Goal: Task Accomplishment & Management: Manage account settings

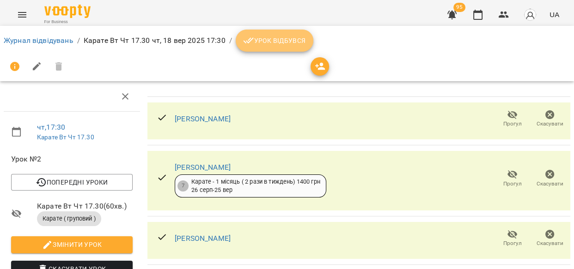
click at [280, 45] on span "Урок відбувся" at bounding box center [274, 40] width 63 height 11
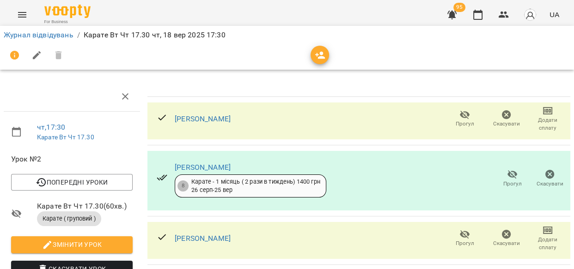
click at [460, 116] on icon "button" at bounding box center [465, 115] width 10 height 9
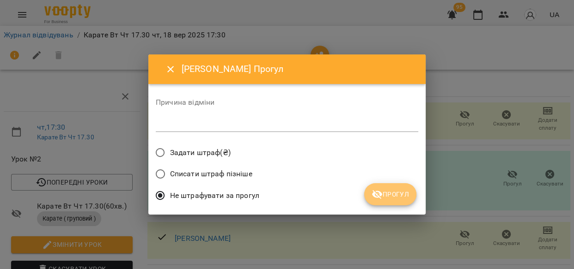
click at [396, 194] on span "Прогул" at bounding box center [389, 194] width 37 height 11
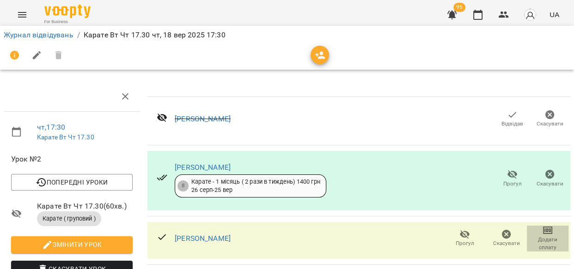
click at [540, 240] on span "Додати сплату" at bounding box center [547, 244] width 30 height 16
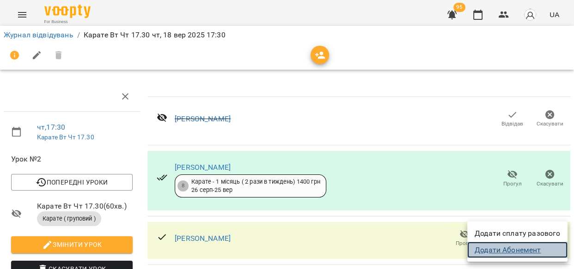
click at [534, 250] on link "Додати Абонемент" at bounding box center [517, 250] width 100 height 17
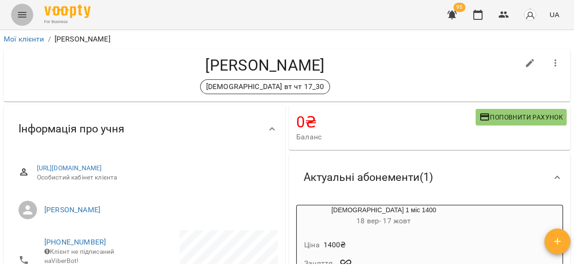
click at [22, 13] on icon "Menu" at bounding box center [22, 14] width 11 height 11
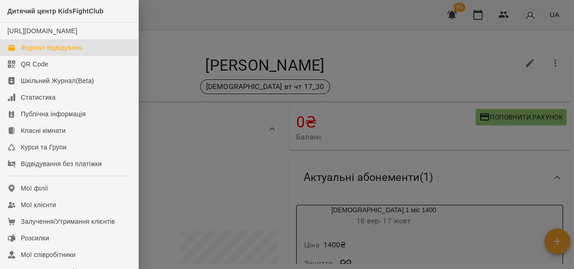
click at [74, 52] on div "Журнал відвідувань" at bounding box center [51, 47] width 61 height 9
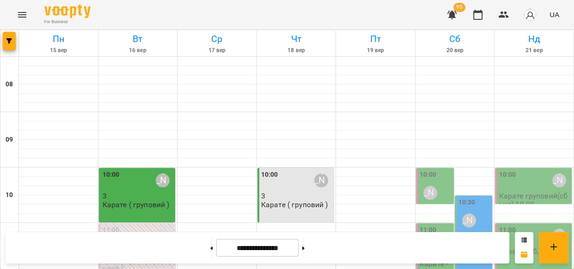
scroll to position [469, 0]
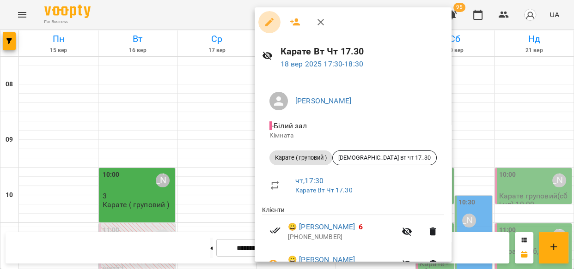
click at [268, 14] on button "button" at bounding box center [269, 22] width 22 height 22
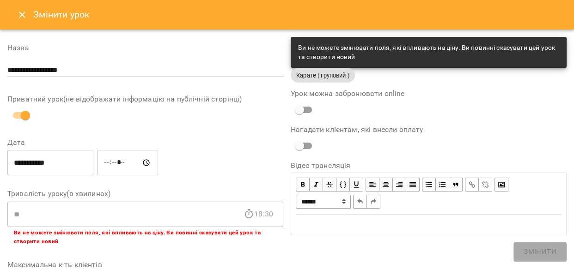
click at [21, 15] on icon "Close" at bounding box center [22, 15] width 6 height 6
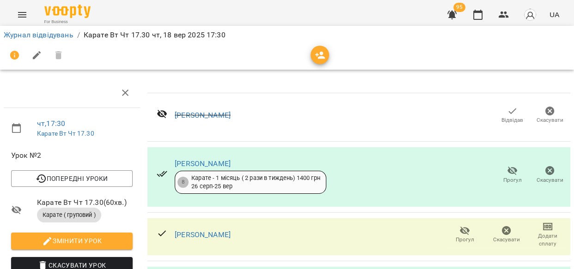
scroll to position [61, 0]
click at [459, 225] on icon "button" at bounding box center [464, 230] width 11 height 11
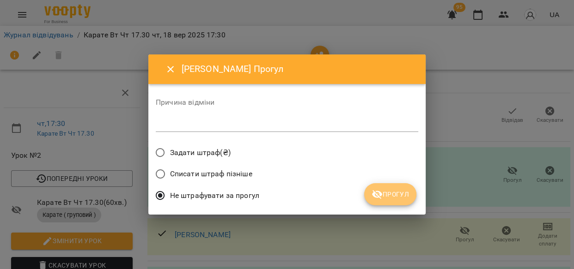
click at [384, 197] on span "Прогул" at bounding box center [389, 194] width 37 height 11
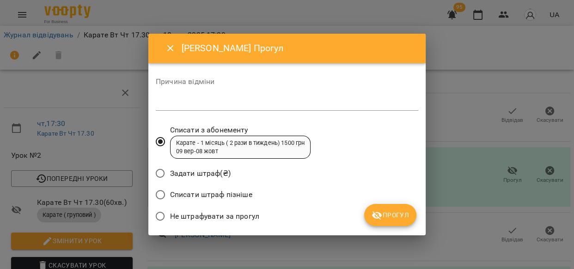
drag, startPoint x: 380, startPoint y: 213, endPoint x: 425, endPoint y: 194, distance: 48.8
click at [383, 213] on span "Прогул" at bounding box center [389, 215] width 37 height 11
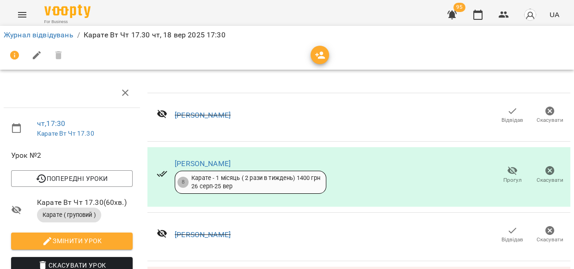
scroll to position [214, 0]
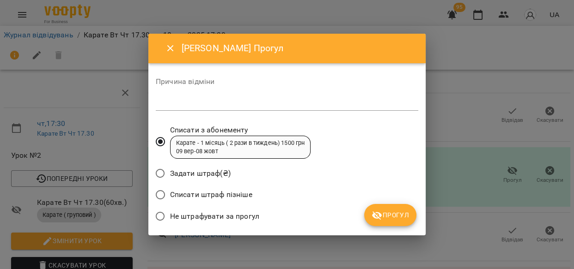
click at [388, 201] on div "Списати штраф пізніше" at bounding box center [287, 196] width 262 height 22
click at [393, 211] on span "Прогул" at bounding box center [389, 215] width 37 height 11
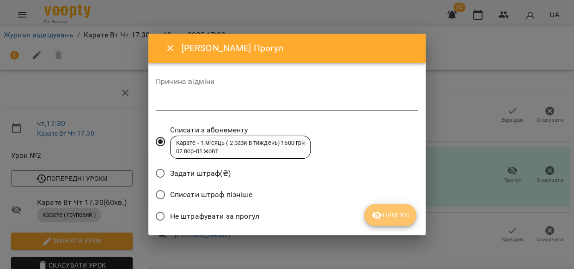
click at [386, 213] on span "Прогул" at bounding box center [389, 215] width 37 height 11
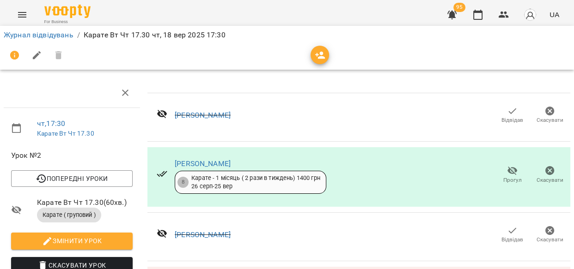
scroll to position [423, 0]
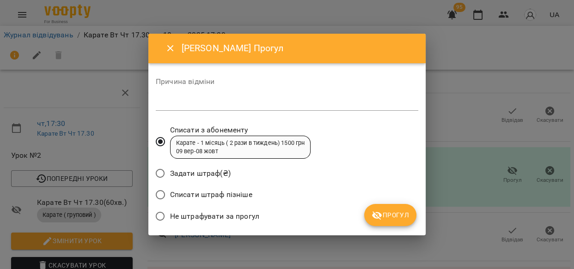
click at [401, 213] on span "Прогул" at bounding box center [389, 215] width 37 height 11
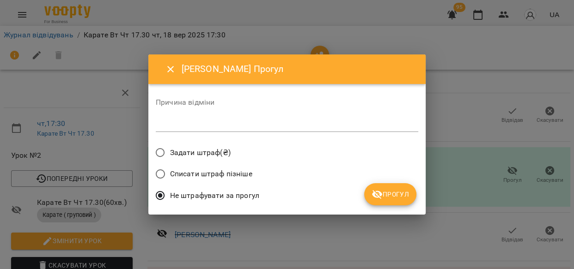
click at [402, 199] on span "Прогул" at bounding box center [389, 194] width 37 height 11
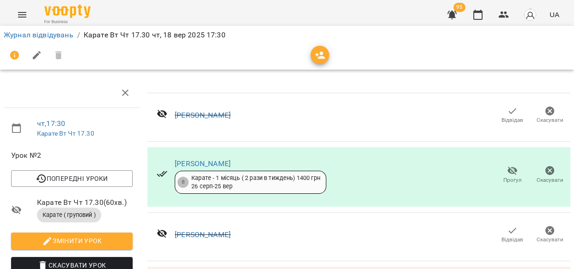
scroll to position [576, 0]
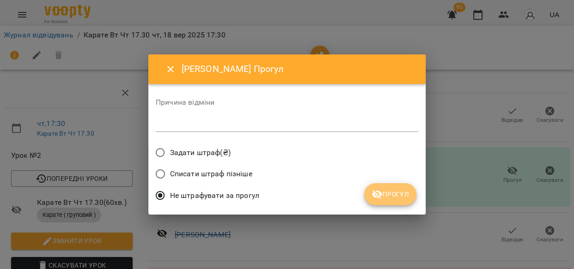
click at [395, 191] on span "Прогул" at bounding box center [389, 194] width 37 height 11
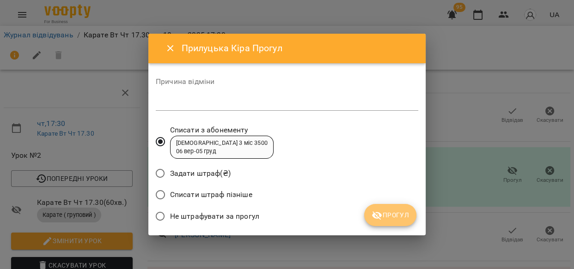
drag, startPoint x: 392, startPoint y: 209, endPoint x: 479, endPoint y: 207, distance: 87.3
click at [392, 209] on button "Прогул" at bounding box center [390, 215] width 52 height 22
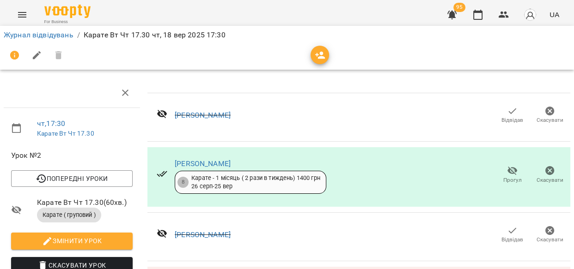
scroll to position [759, 0]
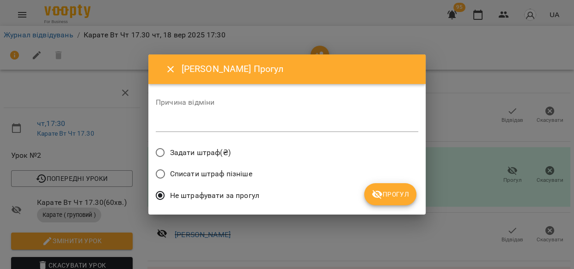
drag, startPoint x: 400, startPoint y: 192, endPoint x: 409, endPoint y: 198, distance: 10.4
click at [403, 194] on span "Прогул" at bounding box center [389, 194] width 37 height 11
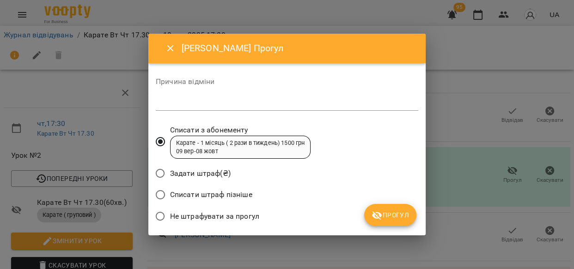
drag, startPoint x: 397, startPoint y: 215, endPoint x: 410, endPoint y: 220, distance: 13.9
click at [398, 216] on span "Прогул" at bounding box center [389, 215] width 37 height 11
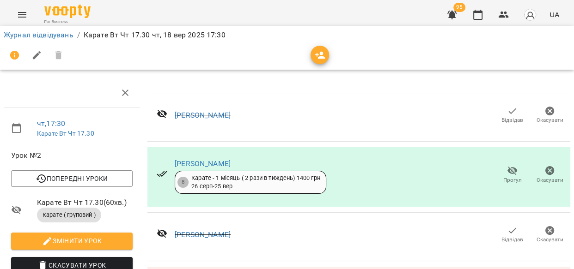
scroll to position [0, 0]
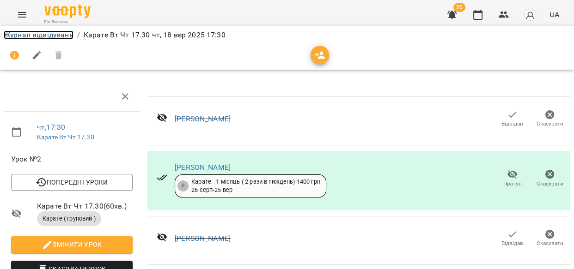
click at [42, 33] on link "Журнал відвідувань" at bounding box center [39, 34] width 70 height 9
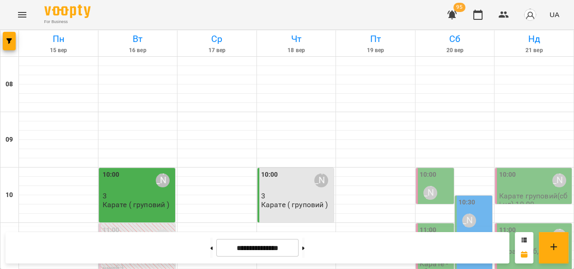
scroll to position [431, 0]
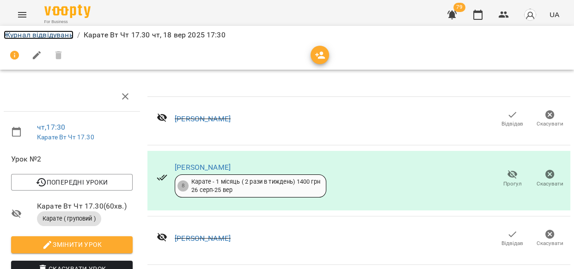
click at [56, 32] on link "Журнал відвідувань" at bounding box center [39, 34] width 70 height 9
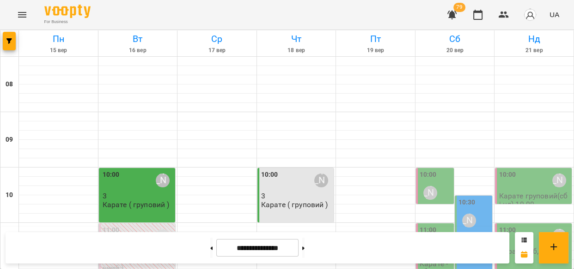
scroll to position [467, 0]
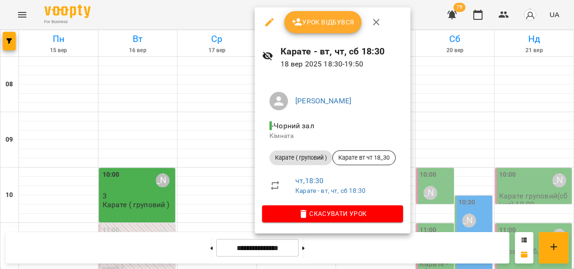
click at [336, 11] on button "Урок відбувся" at bounding box center [323, 22] width 78 height 22
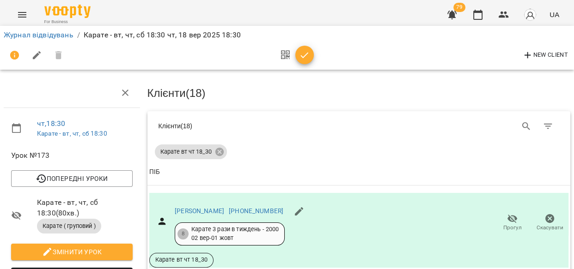
scroll to position [441, 0]
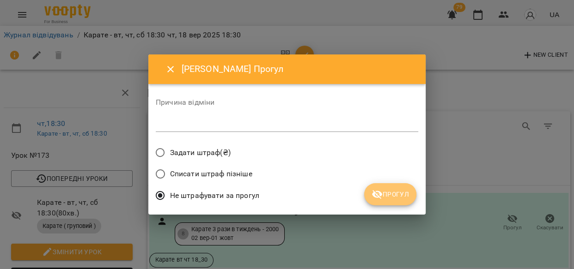
drag, startPoint x: 401, startPoint y: 192, endPoint x: 417, endPoint y: 181, distance: 19.9
click at [401, 192] on span "Прогул" at bounding box center [389, 194] width 37 height 11
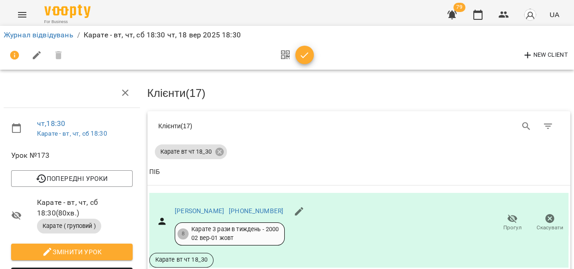
scroll to position [982, 0]
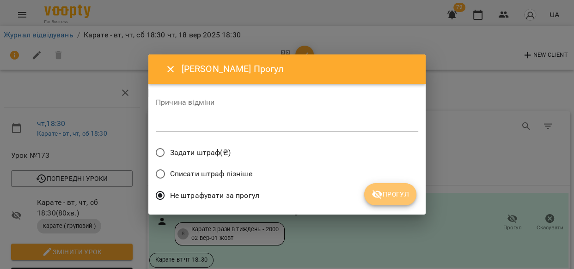
drag, startPoint x: 378, startPoint y: 197, endPoint x: 442, endPoint y: 140, distance: 85.7
click at [379, 197] on icon "submit" at bounding box center [377, 194] width 10 height 9
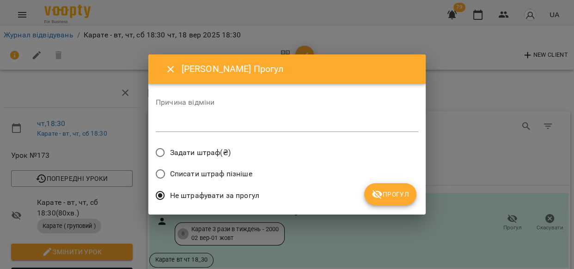
click at [388, 194] on span "Прогул" at bounding box center [389, 194] width 37 height 11
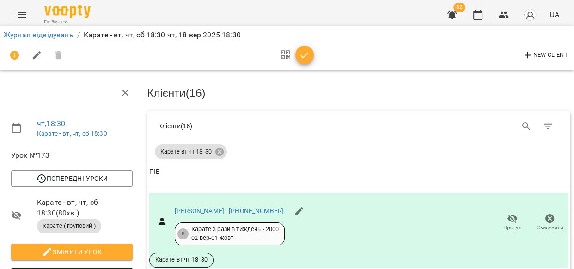
scroll to position [1165, 0]
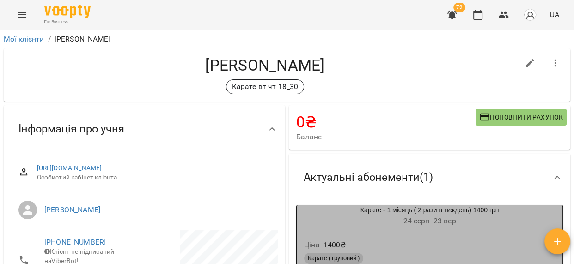
click at [390, 236] on div "Ціна 1400 ₴ Карате ( груповий ) Заняття 10" at bounding box center [430, 262] width 266 height 63
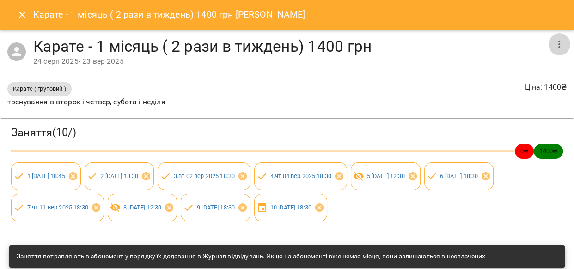
click at [553, 40] on icon "button" at bounding box center [558, 44] width 11 height 11
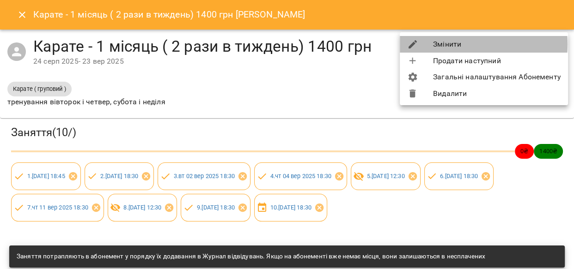
click at [457, 44] on li "Змінити" at bounding box center [484, 44] width 168 height 17
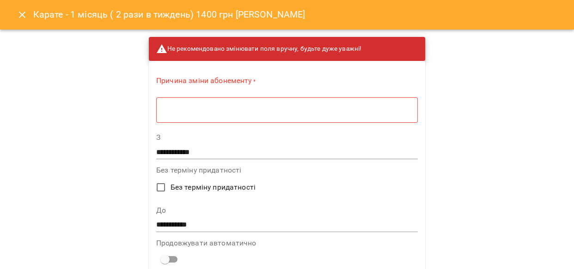
click at [212, 112] on textarea at bounding box center [287, 110] width 249 height 9
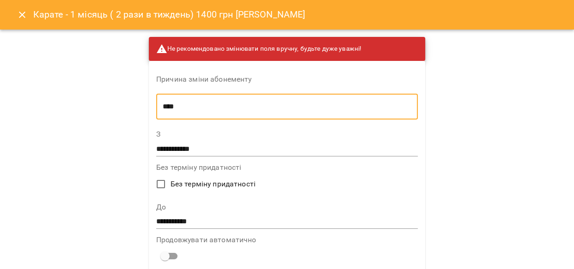
type textarea "****"
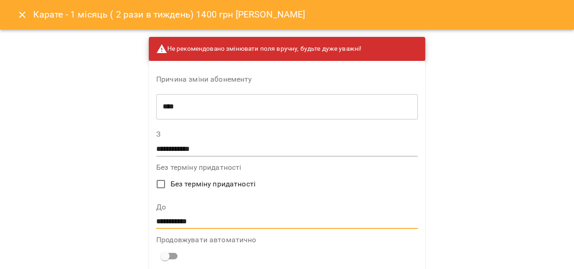
click at [203, 222] on input "**********" at bounding box center [286, 222] width 261 height 15
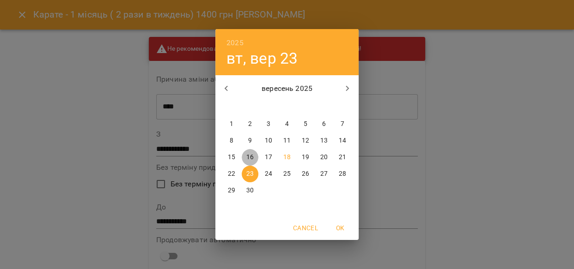
click at [249, 156] on p "16" at bounding box center [249, 157] width 7 height 9
type input "**********"
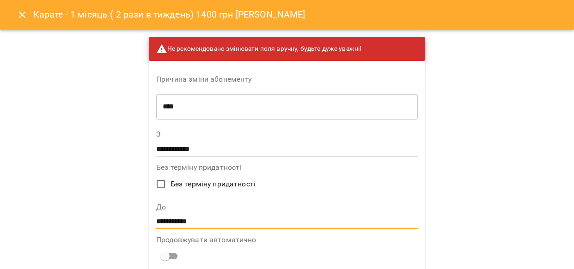
click at [205, 109] on textarea "****" at bounding box center [262, 107] width 198 height 9
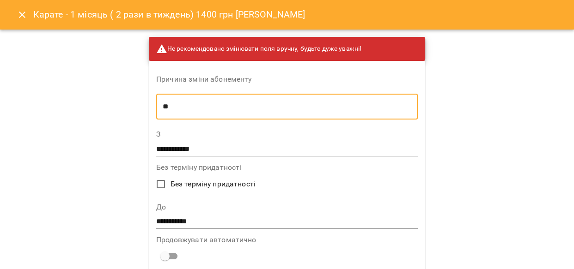
type textarea "*"
type textarea "*******"
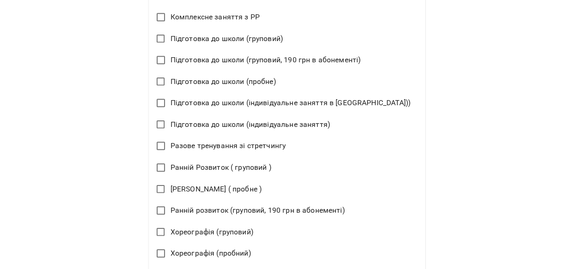
scroll to position [640, 0]
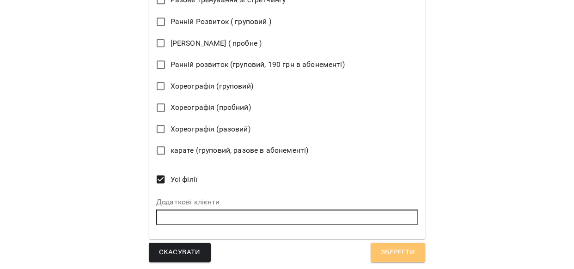
click at [381, 251] on span "Зберегти" at bounding box center [398, 253] width 34 height 12
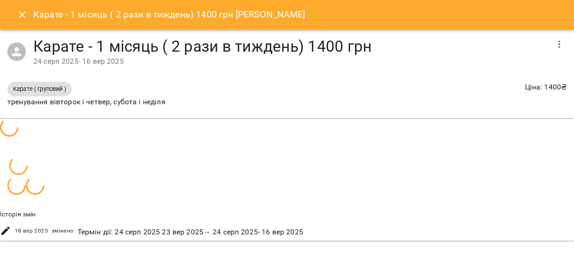
scroll to position [31, 0]
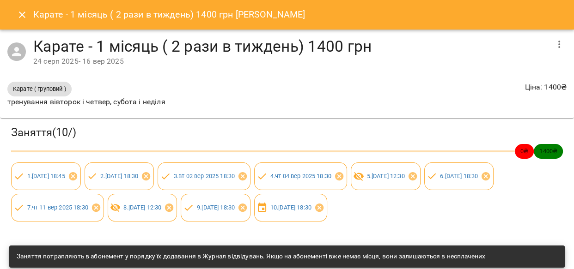
click at [18, 12] on icon "Close" at bounding box center [22, 14] width 11 height 11
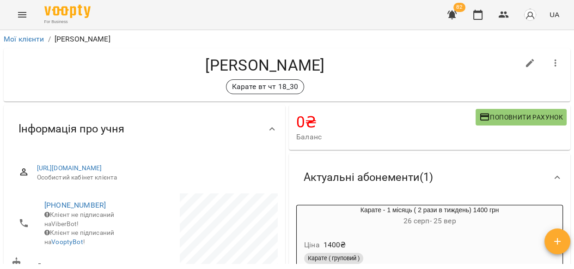
click at [411, 252] on div "Ціна 1400 ₴" at bounding box center [429, 245] width 255 height 17
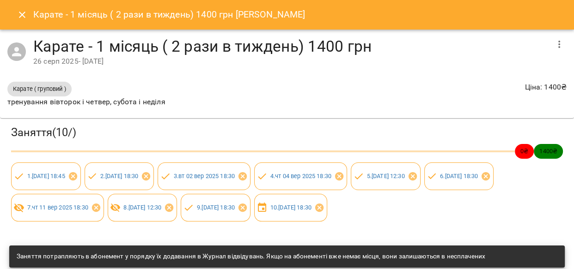
click at [553, 39] on icon "button" at bounding box center [558, 44] width 11 height 11
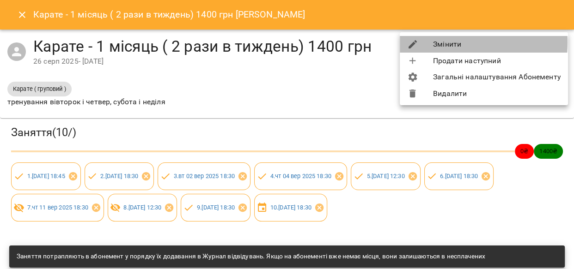
click at [440, 43] on li "Змінити" at bounding box center [484, 44] width 168 height 17
click at [440, 43] on div "Карате - 1 місяць ( 2 рази в тиждень) 1400 грн [PERSON_NAME] Карате - 1 місяць …" at bounding box center [287, 134] width 574 height 269
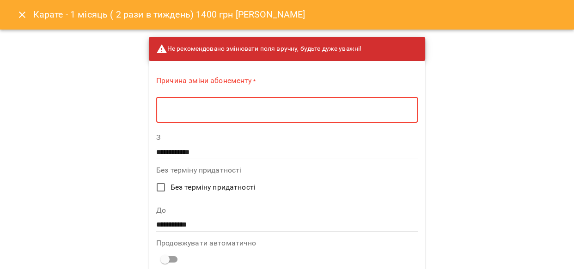
click at [271, 107] on textarea at bounding box center [287, 110] width 249 height 9
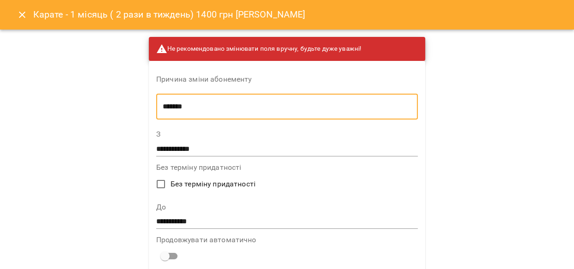
type textarea "*******"
click at [214, 217] on input "**********" at bounding box center [286, 222] width 261 height 15
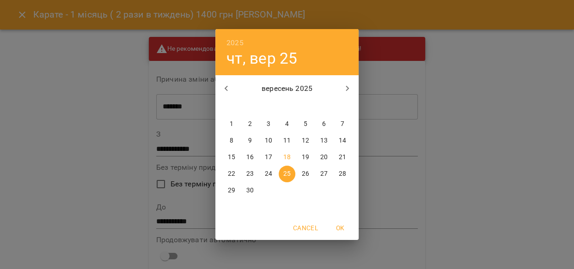
click at [288, 156] on p "18" at bounding box center [286, 157] width 7 height 9
type input "**********"
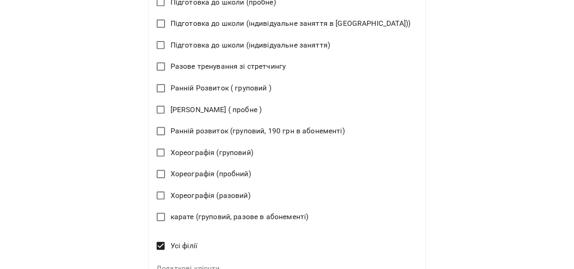
scroll to position [640, 0]
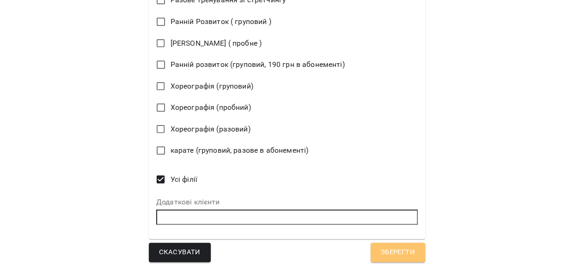
click at [384, 254] on span "Зберегти" at bounding box center [398, 253] width 34 height 12
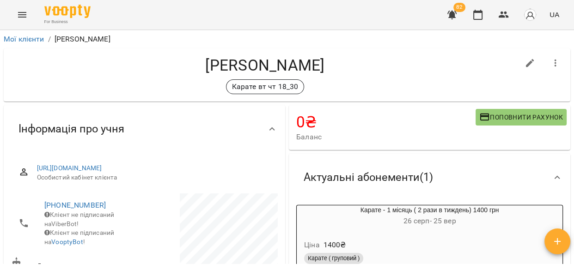
scroll to position [31, 0]
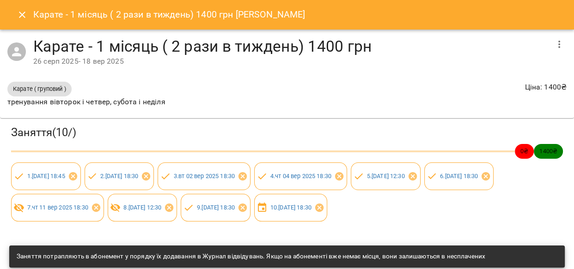
click at [23, 14] on icon "Close" at bounding box center [22, 15] width 6 height 6
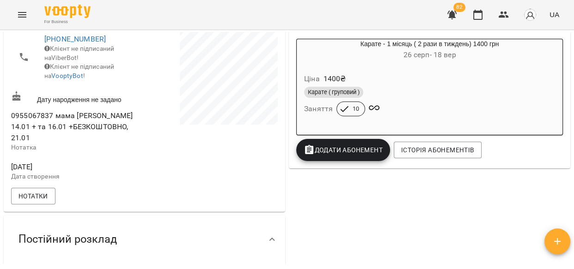
scroll to position [169, 0]
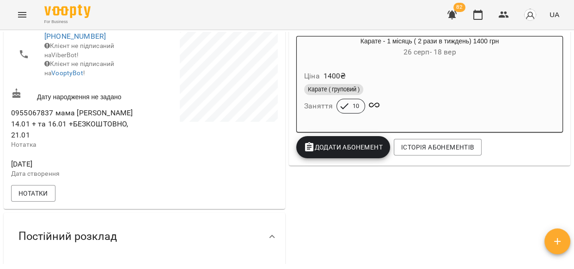
click at [344, 147] on span "Додати Абонемент" at bounding box center [343, 147] width 79 height 11
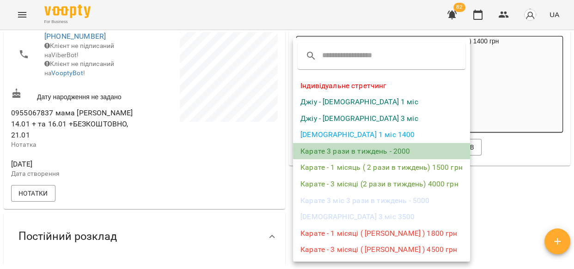
click at [343, 150] on li "Карате 3 рази в тиждень - 2000" at bounding box center [381, 151] width 177 height 17
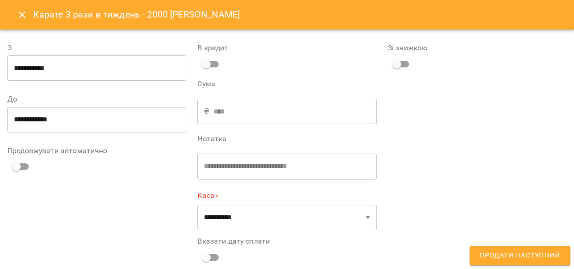
click at [74, 69] on input "**********" at bounding box center [96, 68] width 179 height 26
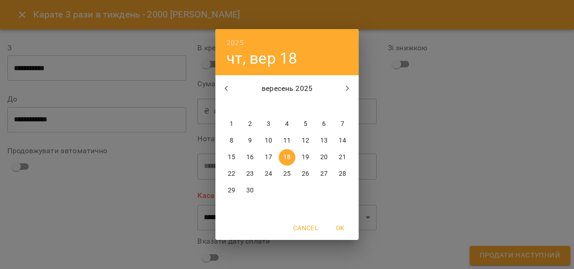
click at [306, 156] on p "19" at bounding box center [305, 157] width 7 height 9
type input "**********"
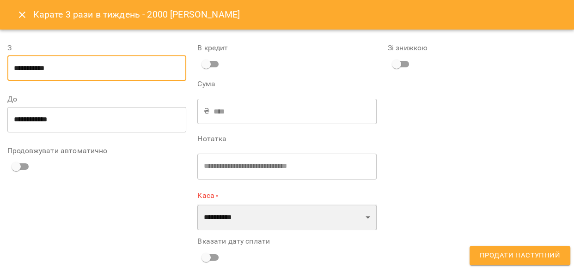
click at [365, 218] on select "**********" at bounding box center [286, 218] width 179 height 26
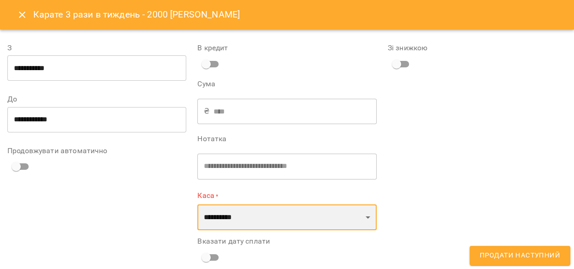
select select "****"
click at [197, 205] on select "**********" at bounding box center [286, 218] width 179 height 26
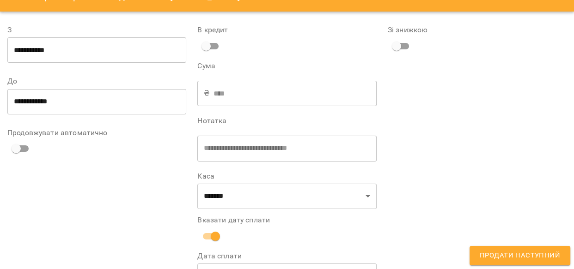
scroll to position [53, 0]
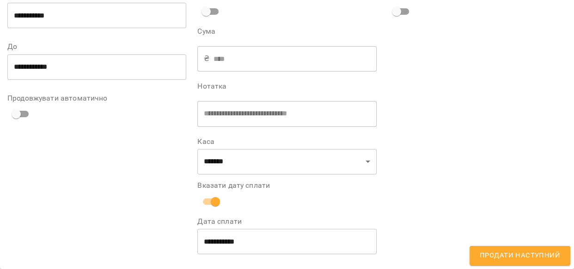
click at [498, 255] on span "Продати наступний" at bounding box center [520, 256] width 80 height 12
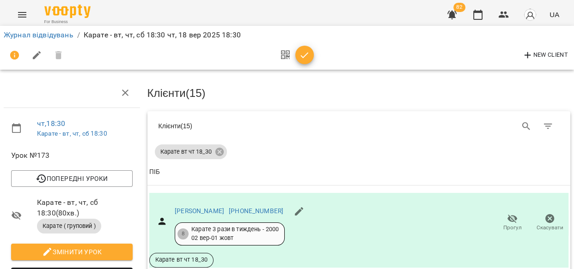
scroll to position [406, 0]
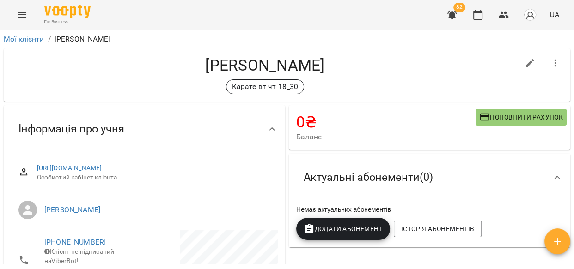
click at [347, 225] on span "Додати Абонемент" at bounding box center [343, 229] width 79 height 11
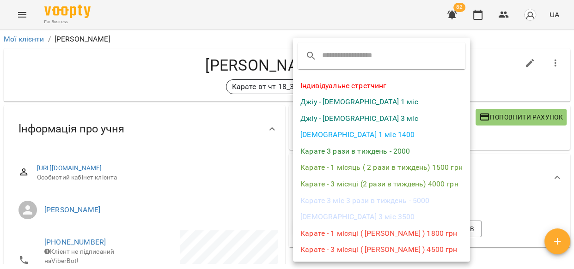
click at [354, 201] on li "Карате 3 міс 3 рази в тиждень - 5000" at bounding box center [381, 201] width 177 height 17
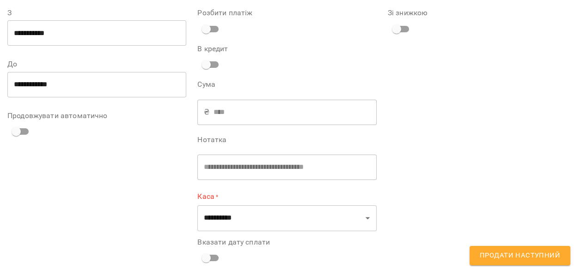
scroll to position [48, 0]
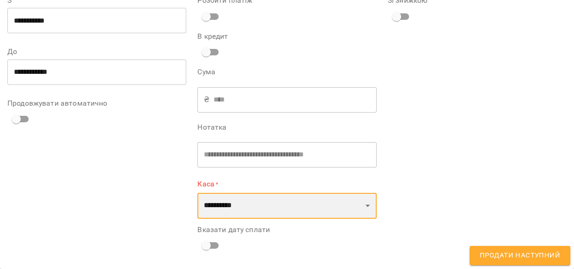
click at [365, 210] on select "**********" at bounding box center [286, 206] width 179 height 26
select select "****"
click at [197, 193] on select "**********" at bounding box center [286, 206] width 179 height 26
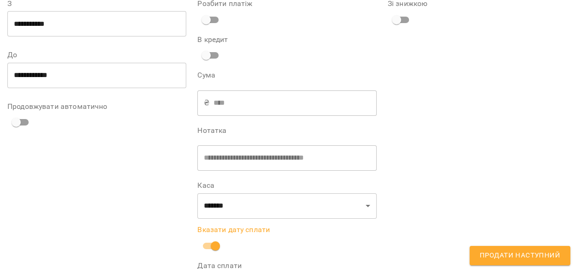
click at [496, 257] on span "Продати наступний" at bounding box center [520, 256] width 80 height 12
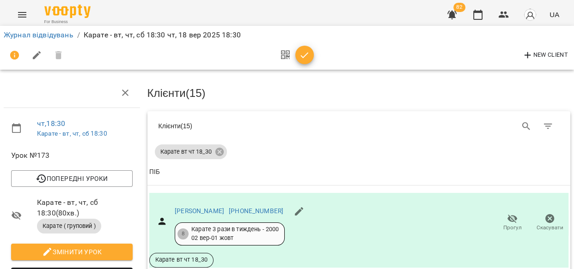
scroll to position [106, 0]
click at [507, 213] on icon "button" at bounding box center [512, 218] width 11 height 11
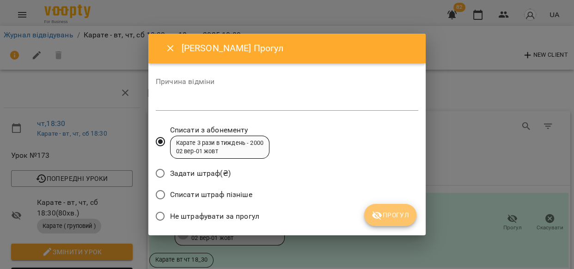
click at [383, 216] on span "Прогул" at bounding box center [389, 215] width 37 height 11
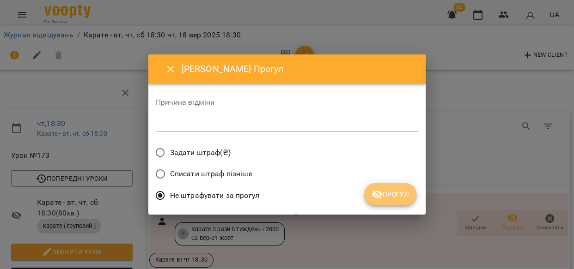
drag, startPoint x: 404, startPoint y: 192, endPoint x: 528, endPoint y: 151, distance: 130.6
click at [404, 192] on span "Прогул" at bounding box center [389, 194] width 37 height 11
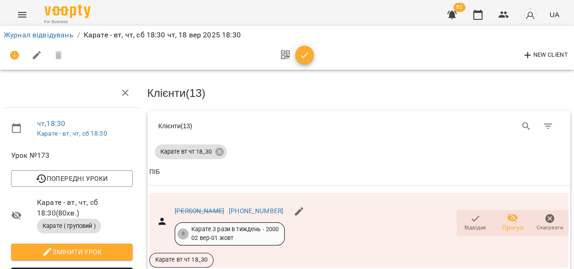
scroll to position [245, 0]
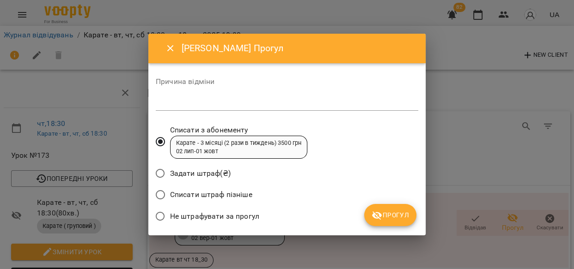
click at [395, 210] on span "Прогул" at bounding box center [389, 215] width 37 height 11
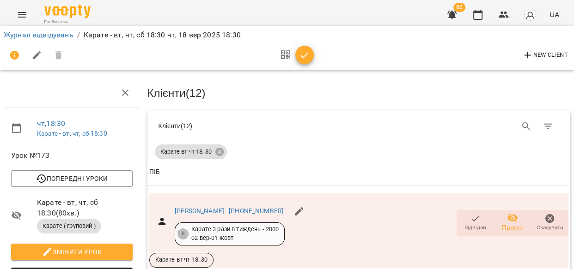
scroll to position [1313, 0]
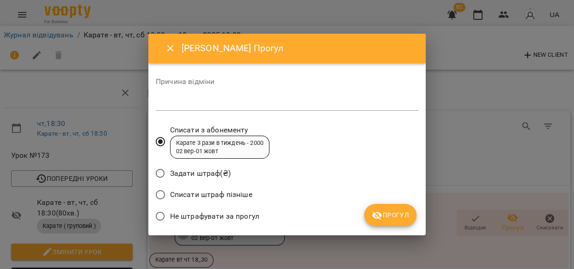
drag, startPoint x: 389, startPoint y: 209, endPoint x: 420, endPoint y: 222, distance: 32.5
click at [396, 213] on button "Прогул" at bounding box center [390, 215] width 52 height 22
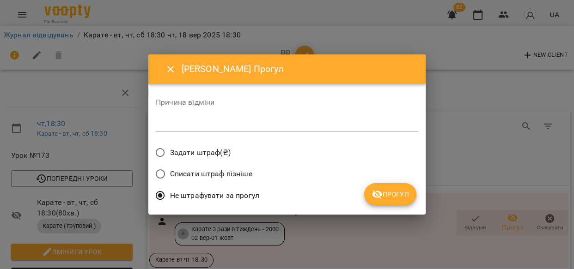
drag, startPoint x: 397, startPoint y: 192, endPoint x: 404, endPoint y: 195, distance: 7.6
click at [401, 195] on span "Прогул" at bounding box center [389, 194] width 37 height 11
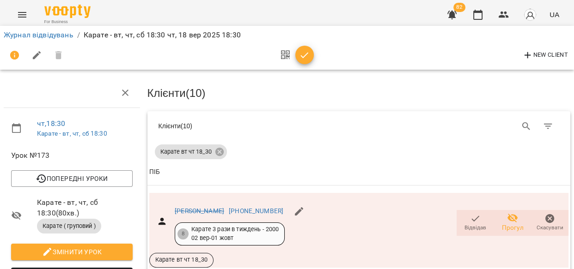
scroll to position [1435, 0]
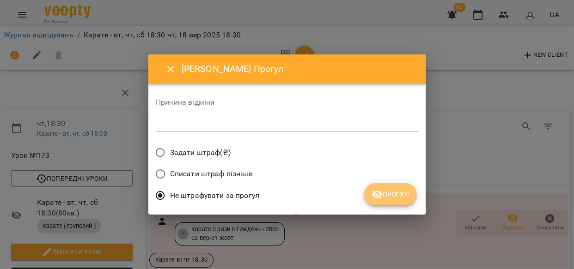
click at [404, 196] on span "Прогул" at bounding box center [389, 194] width 37 height 11
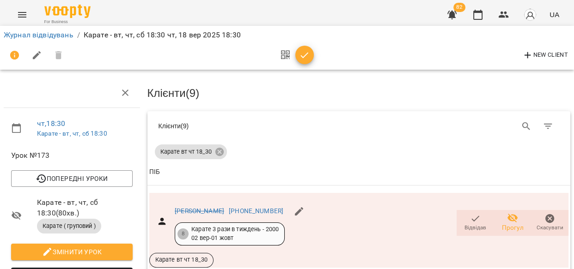
scroll to position [0, 0]
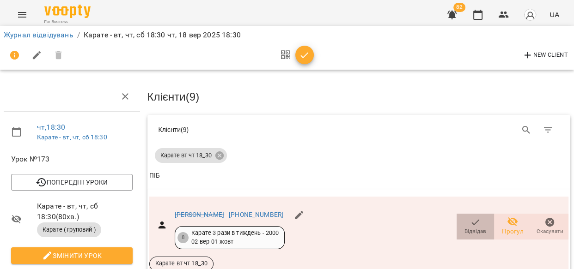
click at [470, 221] on icon "button" at bounding box center [475, 222] width 11 height 11
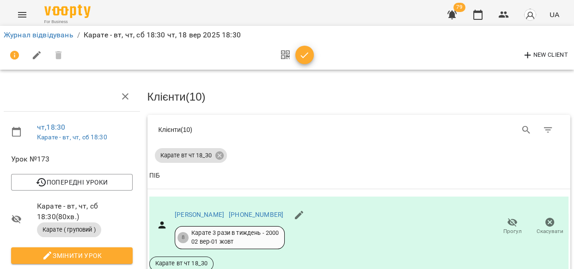
click at [503, 228] on span "Прогул" at bounding box center [512, 232] width 18 height 8
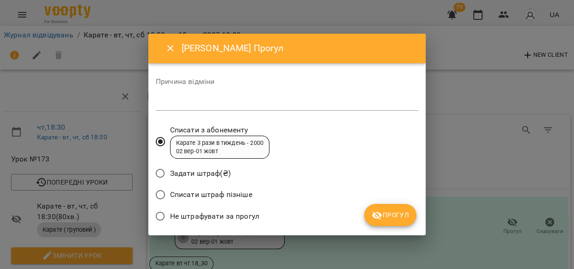
click at [389, 212] on span "Прогул" at bounding box center [389, 215] width 37 height 11
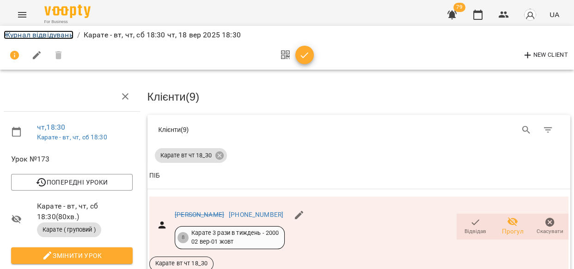
click at [23, 35] on link "Журнал відвідувань" at bounding box center [39, 34] width 70 height 9
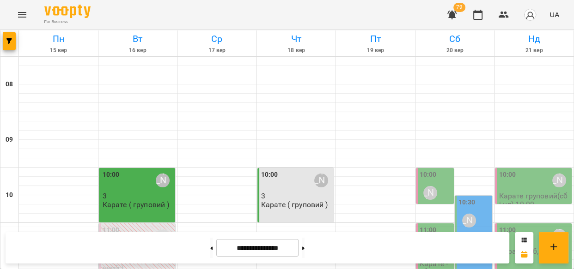
scroll to position [505, 0]
click at [452, 14] on icon "button" at bounding box center [451, 15] width 9 height 9
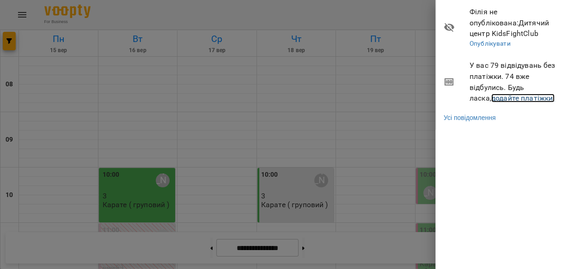
click at [491, 98] on link "додайте платіжки!" at bounding box center [523, 98] width 64 height 9
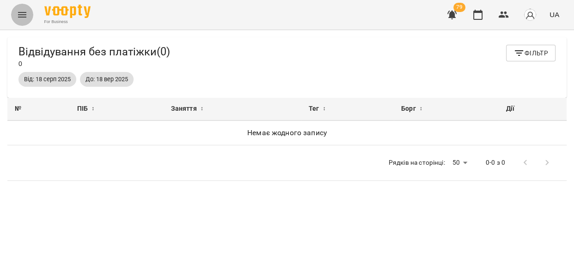
click at [18, 12] on icon "Menu" at bounding box center [22, 15] width 8 height 6
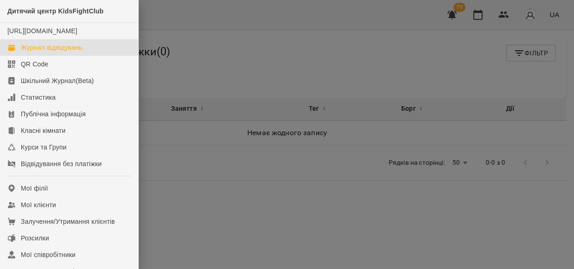
click at [35, 52] on div "Журнал відвідувань" at bounding box center [51, 47] width 61 height 9
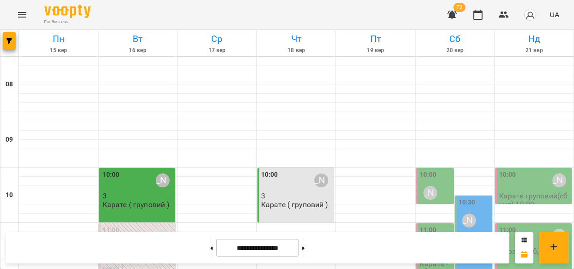
click at [529, 16] on img "button" at bounding box center [529, 14] width 13 height 13
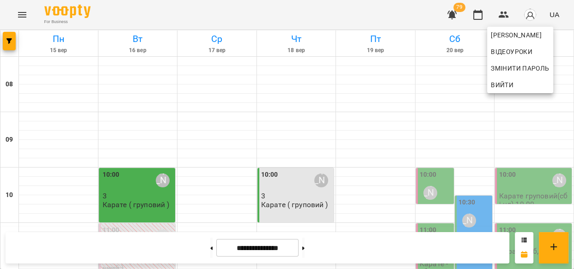
click at [510, 85] on span "Вийти" at bounding box center [502, 84] width 23 height 11
